Goal: Information Seeking & Learning: Find specific fact

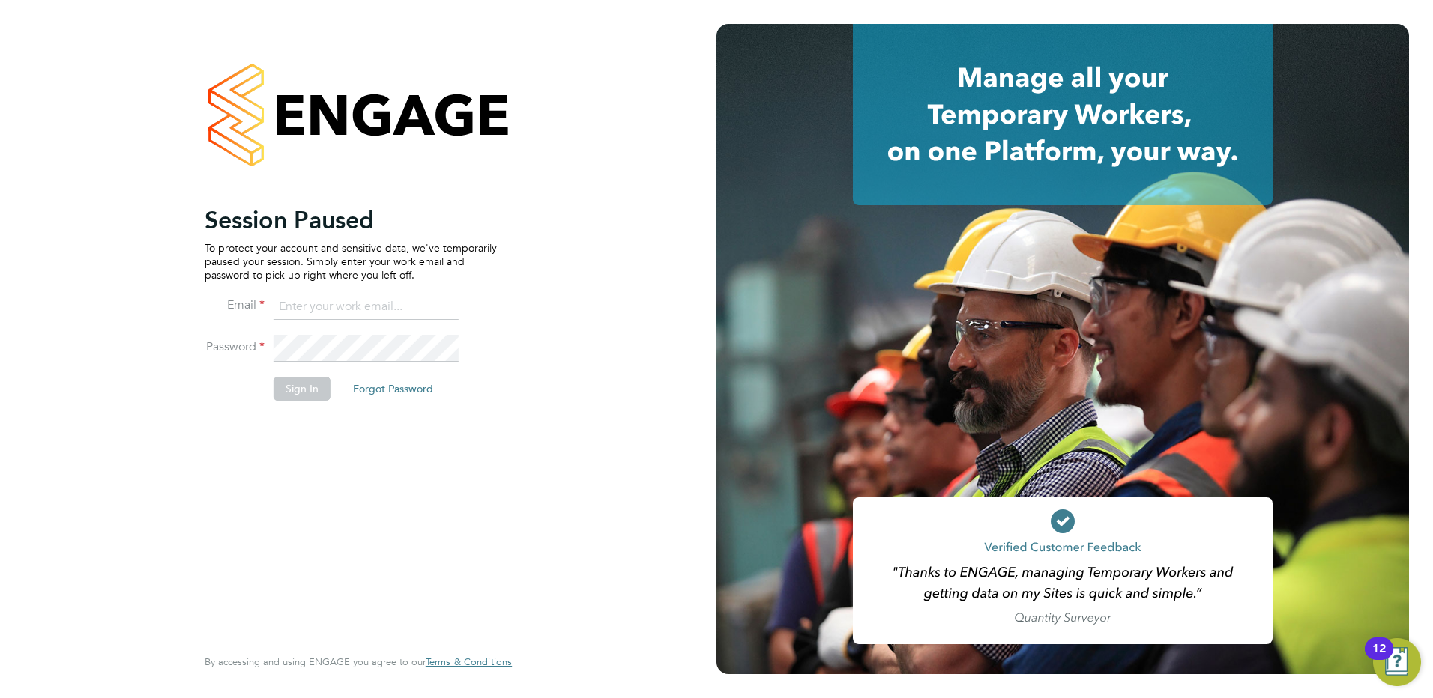
type input "rachel@e-personnel.co.uk"
click at [303, 378] on button "Sign In" at bounding box center [302, 389] width 57 height 24
click at [312, 393] on div "Sorry, we are having problems connecting to our services." at bounding box center [358, 349] width 716 height 698
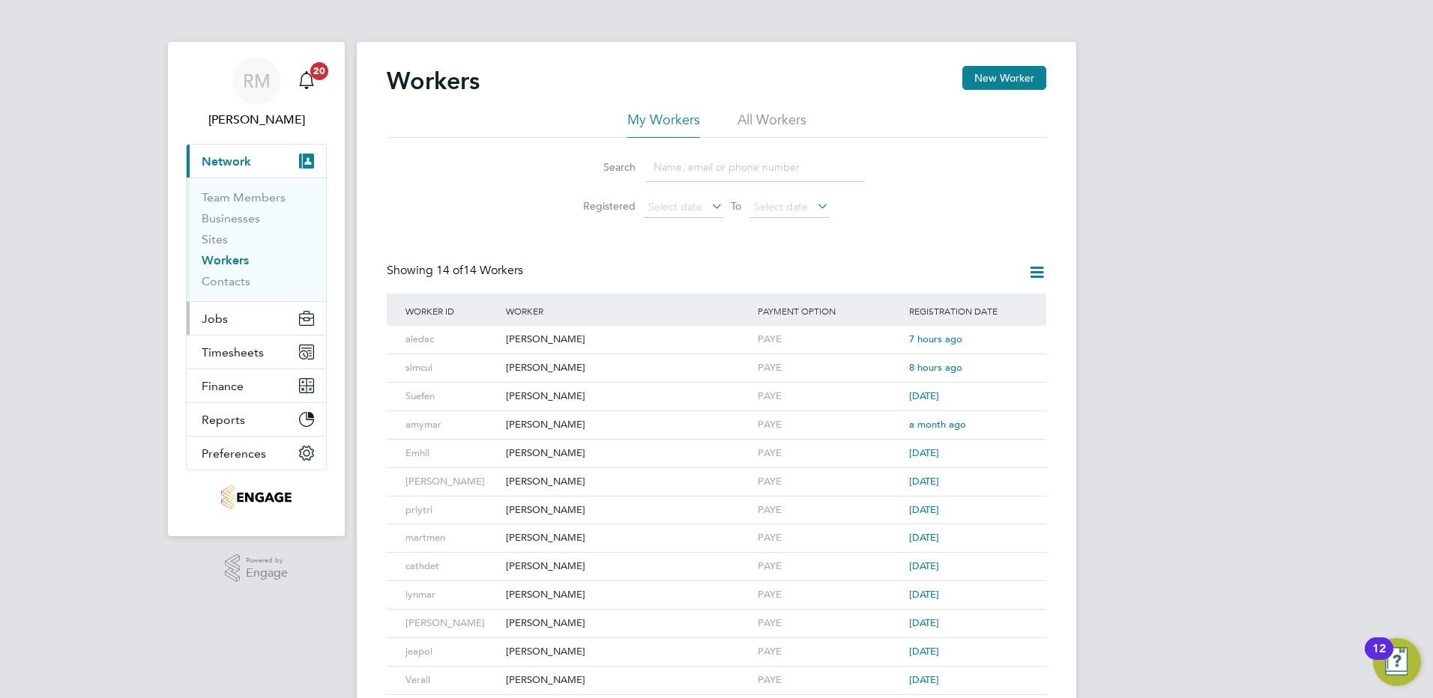
click at [226, 321] on span "Jobs" at bounding box center [215, 319] width 26 height 14
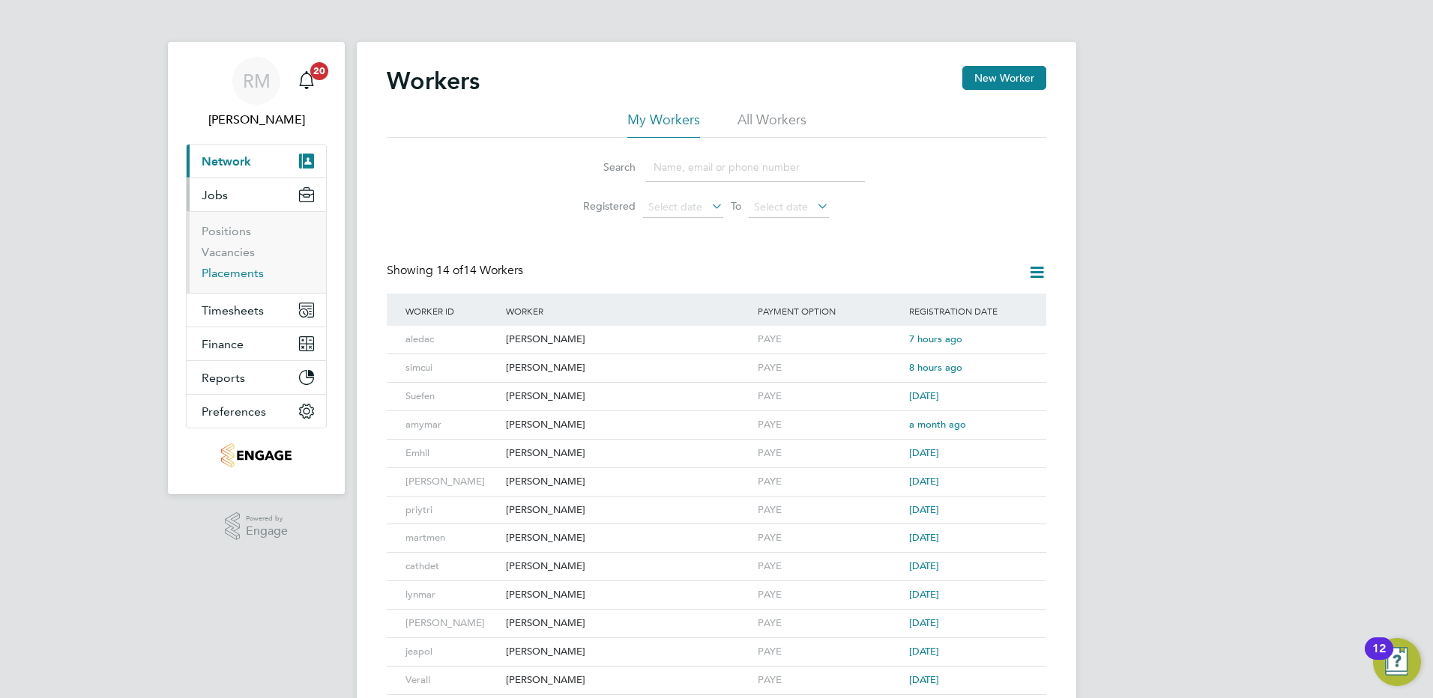
click at [227, 272] on link "Placements" at bounding box center [233, 273] width 62 height 14
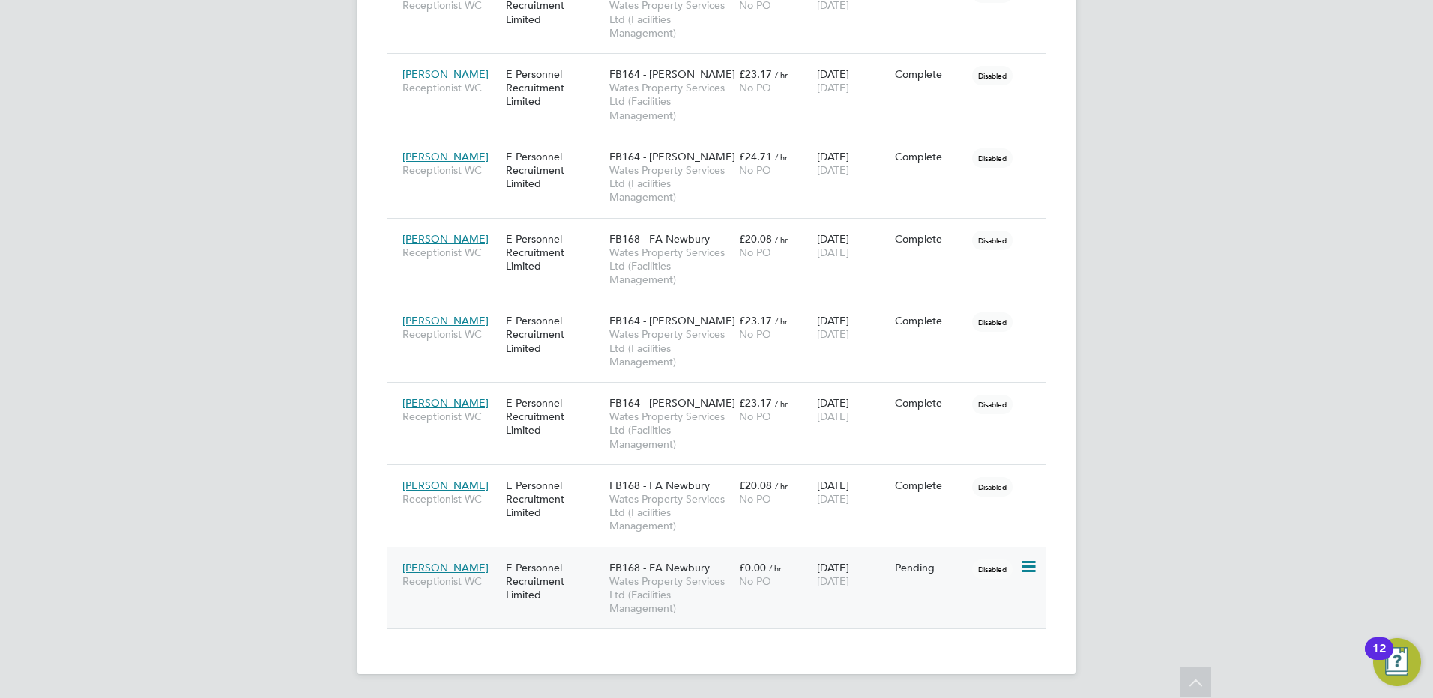
click at [460, 569] on span "[PERSON_NAME]" at bounding box center [445, 567] width 86 height 13
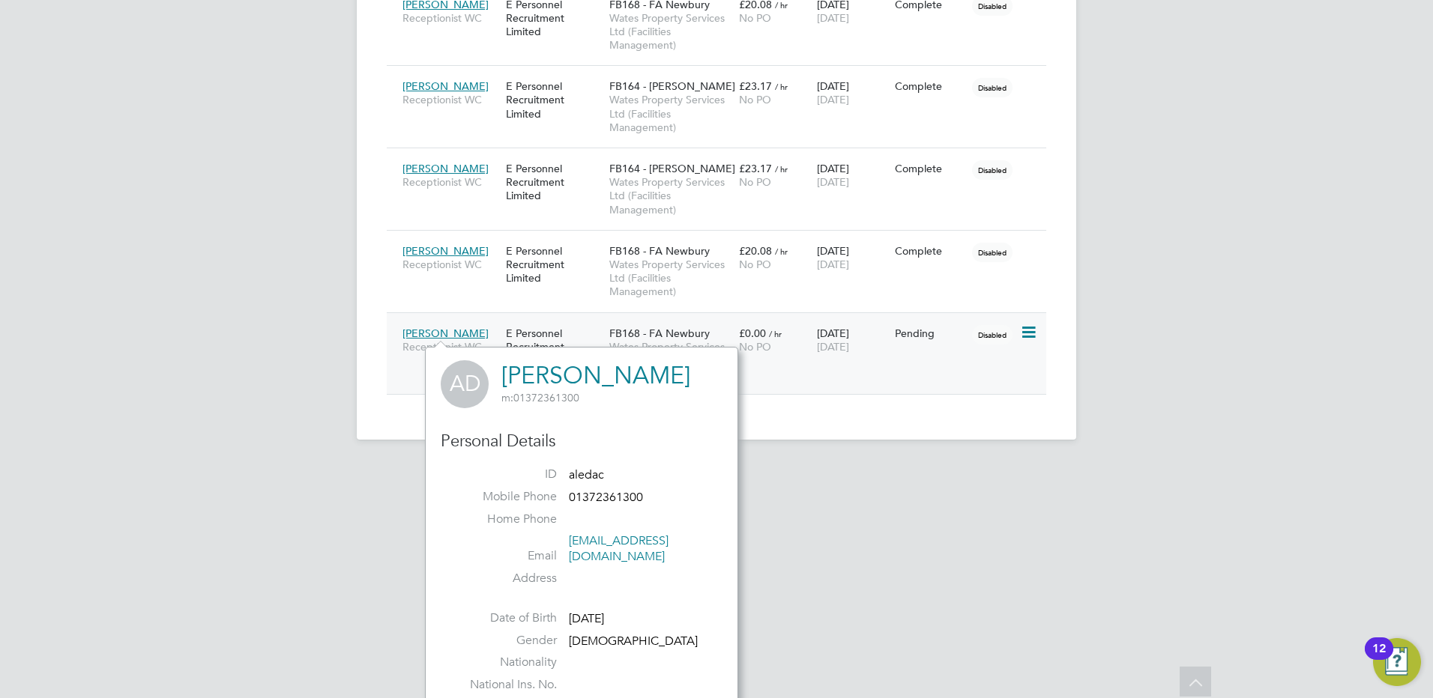
click at [667, 338] on span "FB168 - FA Newbury" at bounding box center [659, 333] width 100 height 13
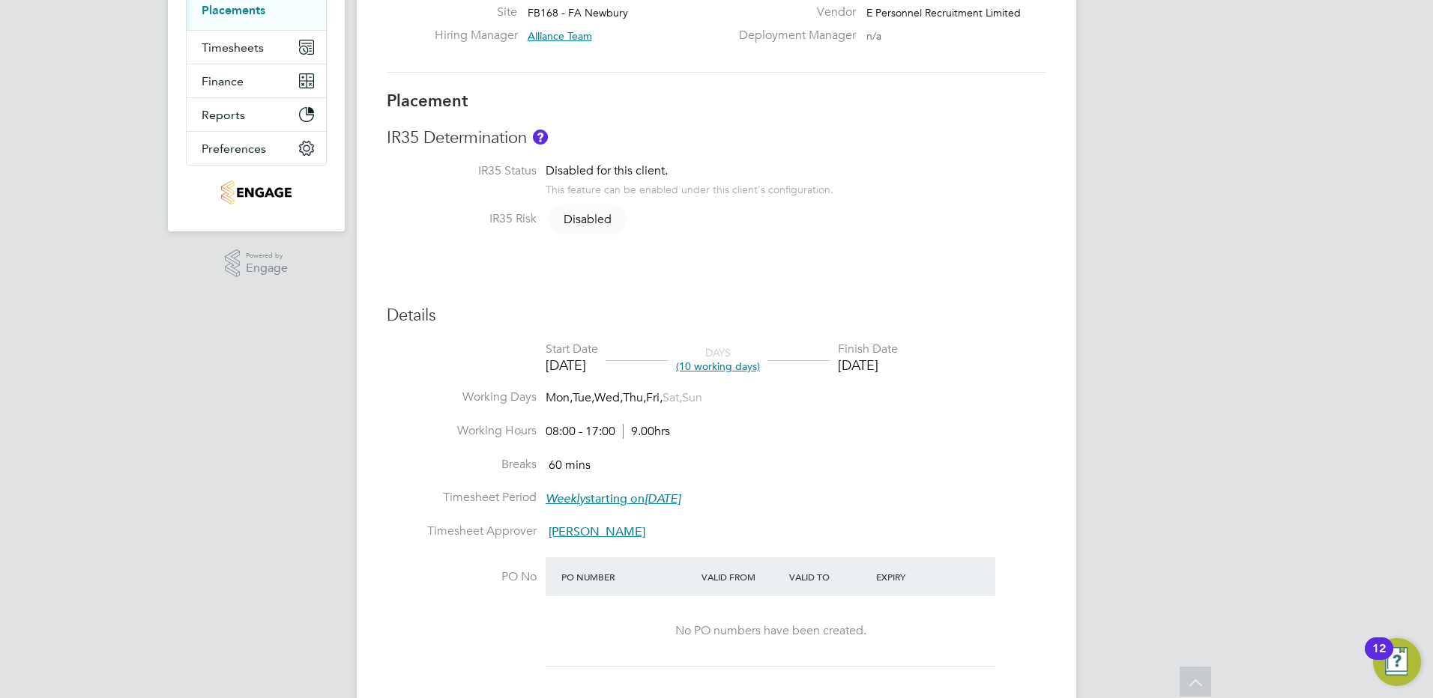
scroll to position [259, 0]
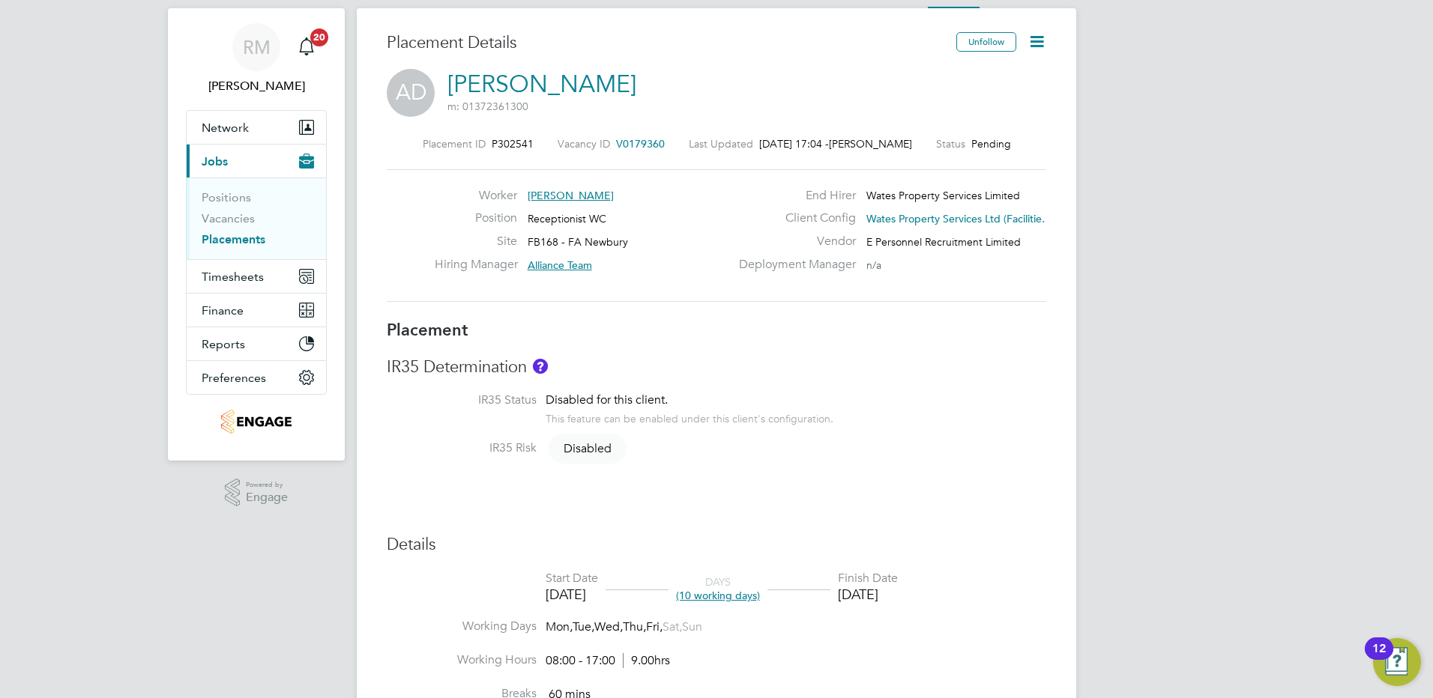
click at [633, 144] on span "V0179360" at bounding box center [640, 143] width 49 height 13
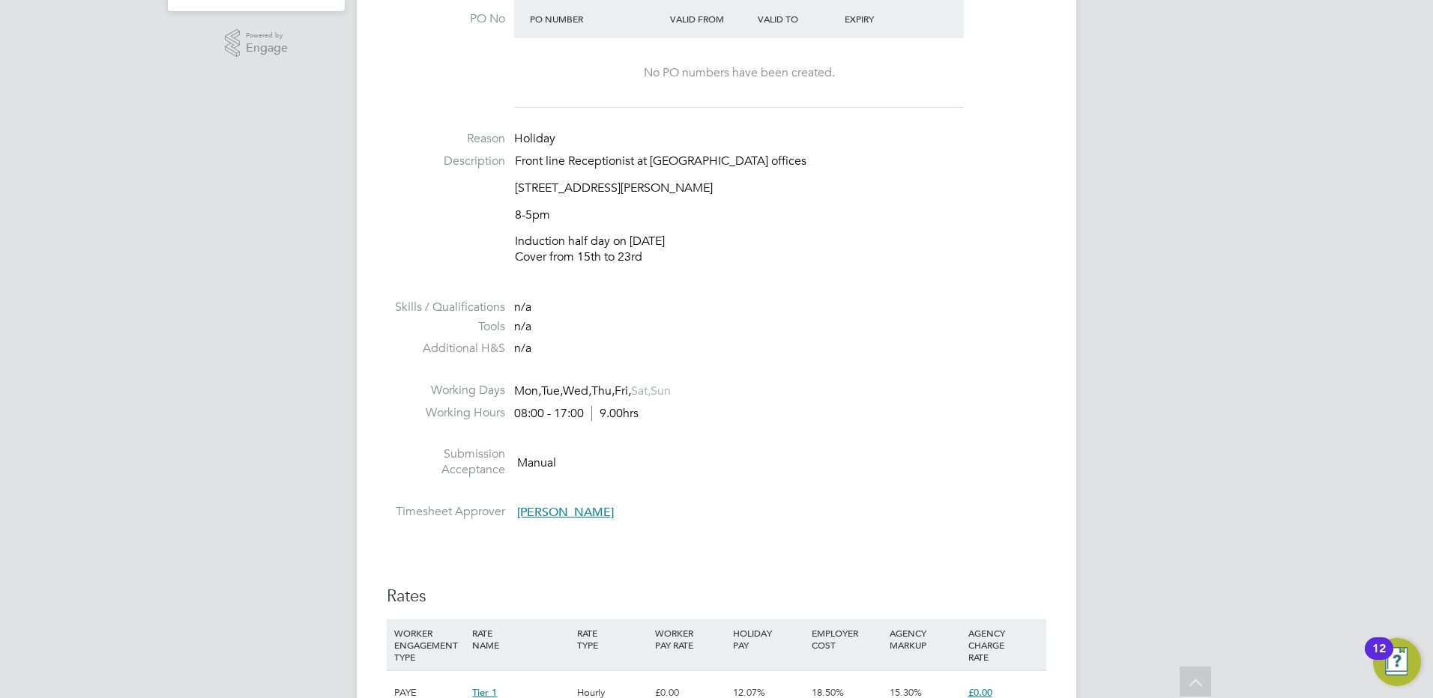
click at [721, 237] on p "Induction half day on [DATE] Cover from 15th to 23rd" at bounding box center [780, 249] width 531 height 31
drag, startPoint x: 513, startPoint y: 188, endPoint x: 1007, endPoint y: 184, distance: 494.6
click at [1007, 184] on li "Description Front line Receptionist at [GEOGRAPHIC_DATA], [STREET_ADDRESS][PERS…" at bounding box center [716, 217] width 659 height 127
copy p "[STREET_ADDRESS][PERSON_NAME]"
drag, startPoint x: 621, startPoint y: 207, endPoint x: 587, endPoint y: 183, distance: 41.4
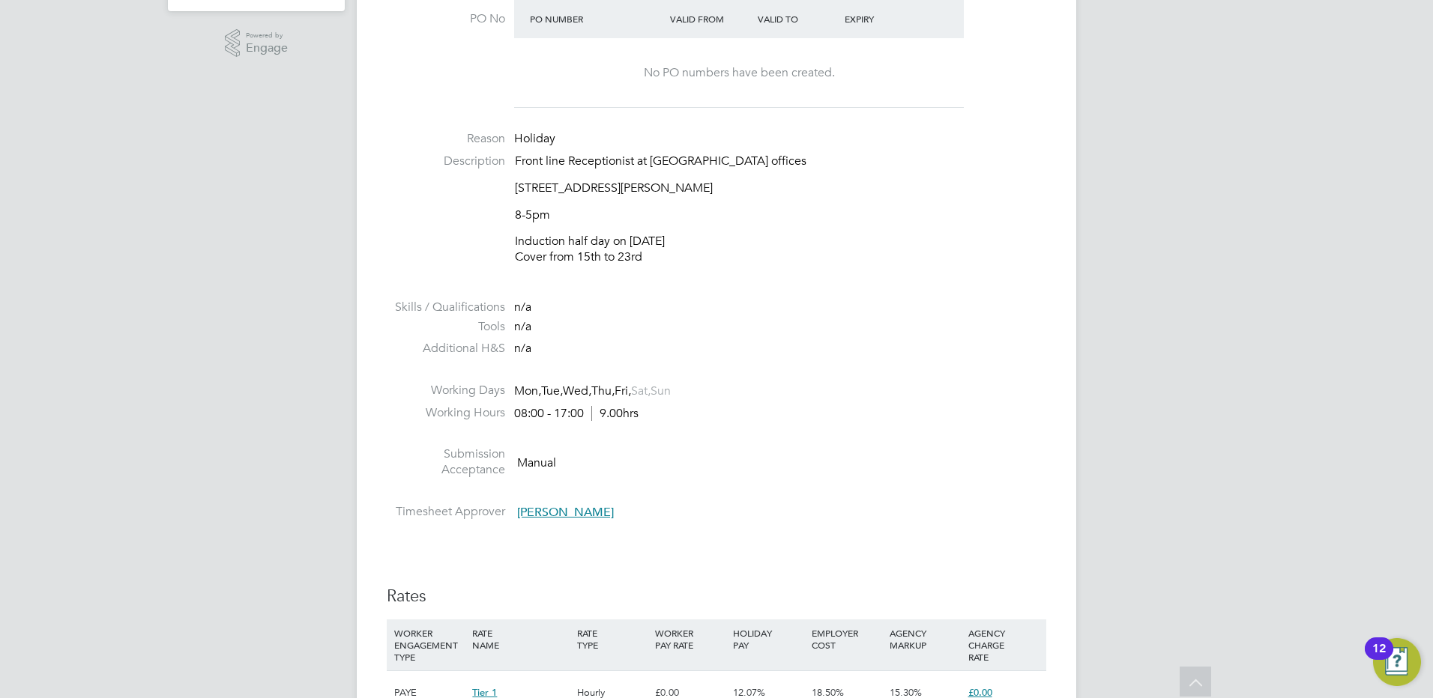
click at [621, 206] on div "Front line Receptionist at Wates offices [GEOGRAPHIC_DATA], [STREET_ADDRESS][PE…" at bounding box center [780, 210] width 531 height 112
drag, startPoint x: 569, startPoint y: 187, endPoint x: 517, endPoint y: 190, distance: 52.5
click at [517, 190] on p "[STREET_ADDRESS][PERSON_NAME]" at bounding box center [780, 189] width 531 height 16
copy p "Think Park"
drag, startPoint x: 776, startPoint y: 233, endPoint x: 757, endPoint y: 208, distance: 31.6
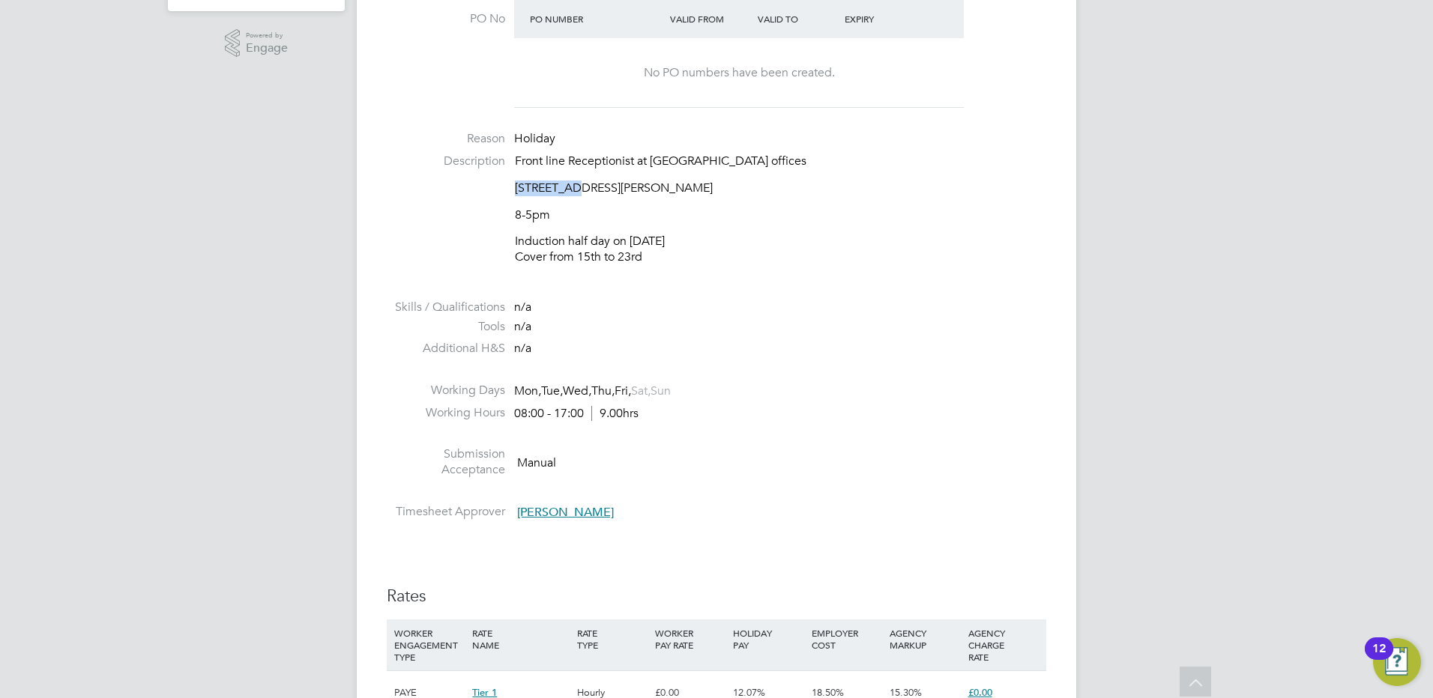
click at [776, 230] on div "Front line Receptionist at Wates offices [GEOGRAPHIC_DATA], [STREET_ADDRESS][PE…" at bounding box center [780, 210] width 531 height 112
drag, startPoint x: 692, startPoint y: 189, endPoint x: 999, endPoint y: 187, distance: 306.5
click at [999, 187] on p "[STREET_ADDRESS][PERSON_NAME]" at bounding box center [780, 189] width 531 height 16
copy p "[PERSON_NAME][STREET_ADDRESS]"
